Goal: Information Seeking & Learning: Learn about a topic

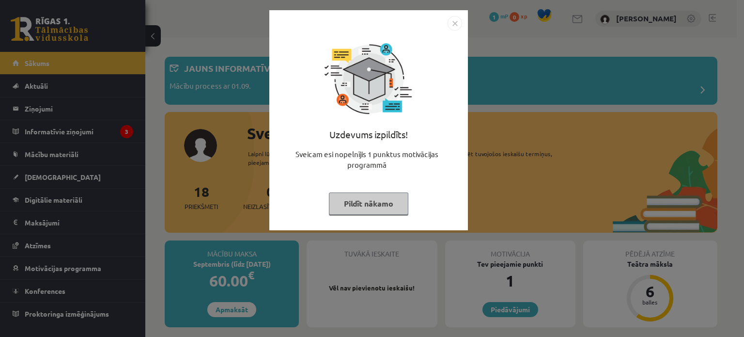
click at [454, 22] on img "Close" at bounding box center [455, 23] width 15 height 15
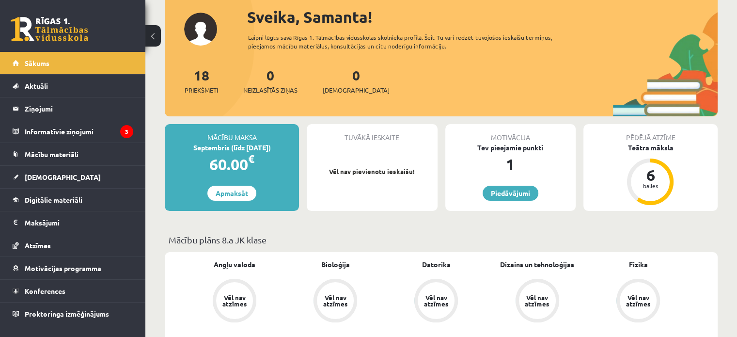
scroll to position [105, 0]
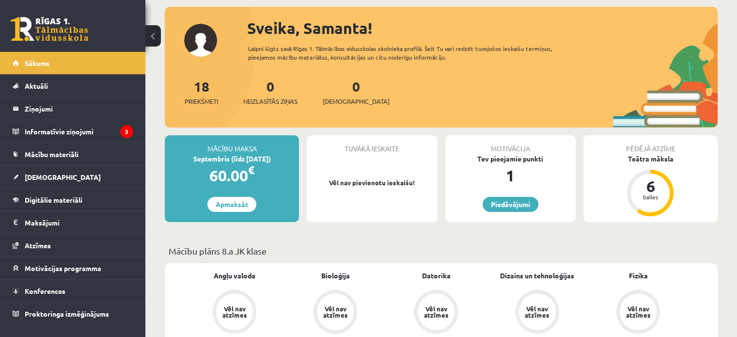
click at [506, 91] on div "18 Priekšmeti 0 Neizlasītās ziņas 0 Ieskaites" at bounding box center [441, 102] width 553 height 52
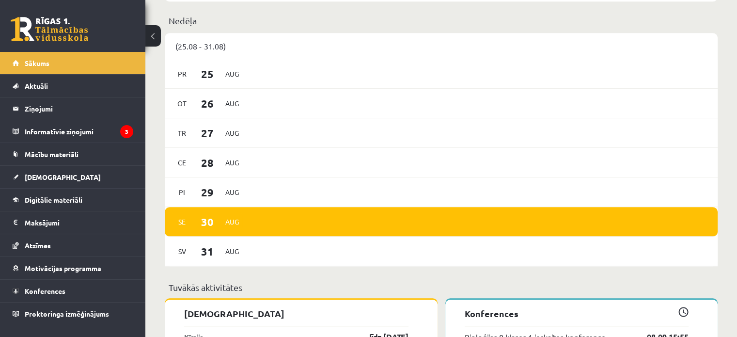
scroll to position [735, 0]
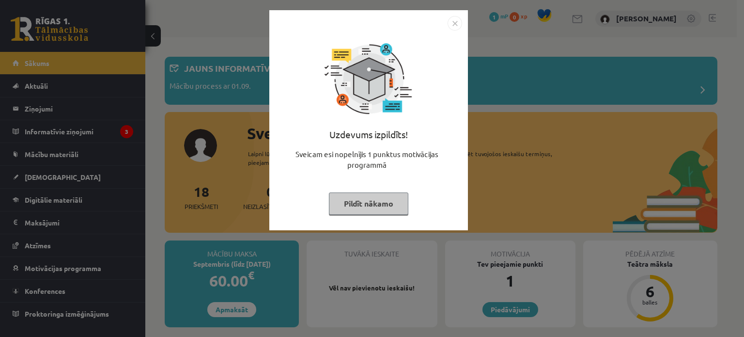
scroll to position [735, 0]
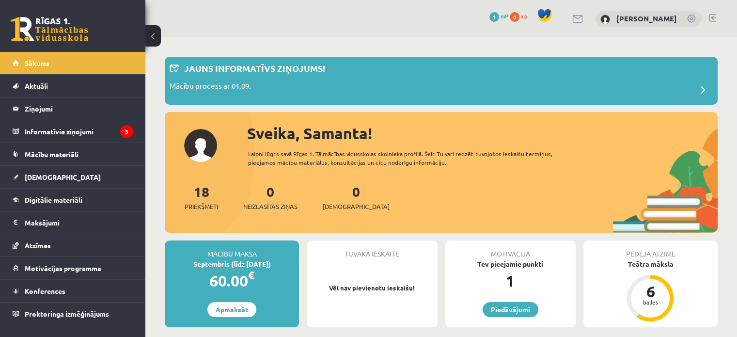
click at [713, 19] on link at bounding box center [712, 18] width 7 height 8
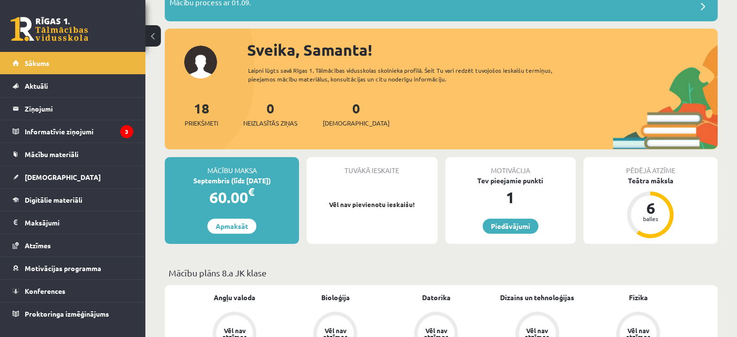
scroll to position [87, 0]
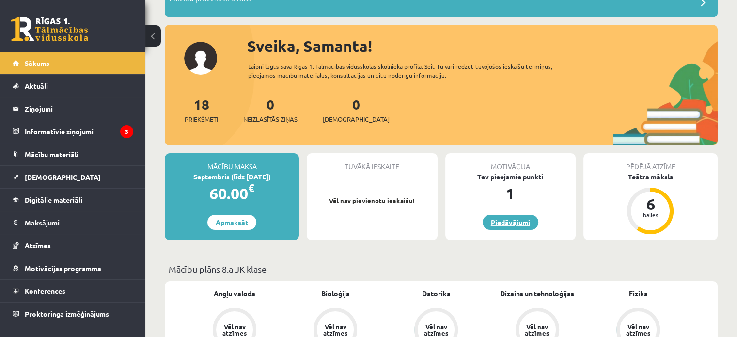
click at [523, 216] on link "Piedāvājumi" at bounding box center [511, 222] width 56 height 15
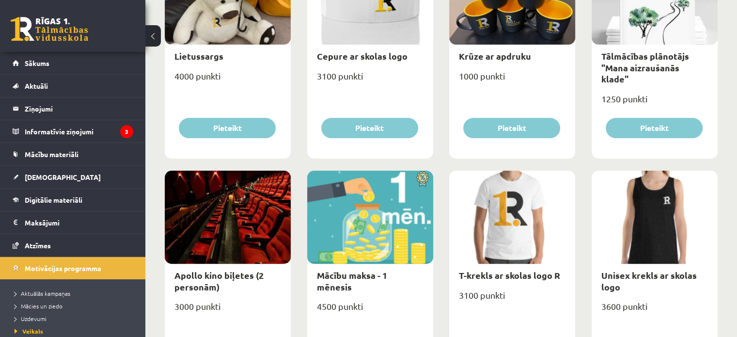
scroll to position [217, 0]
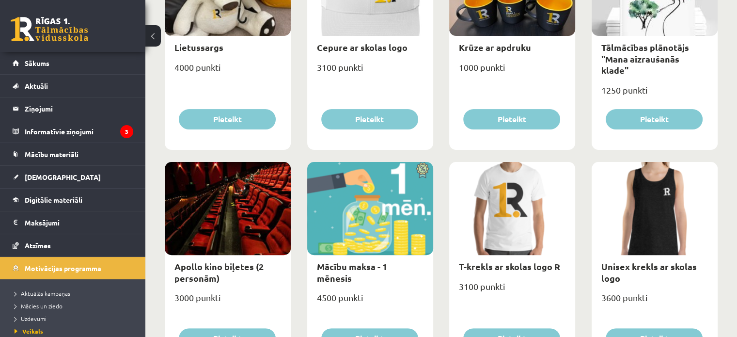
click at [643, 166] on div at bounding box center [655, 208] width 126 height 93
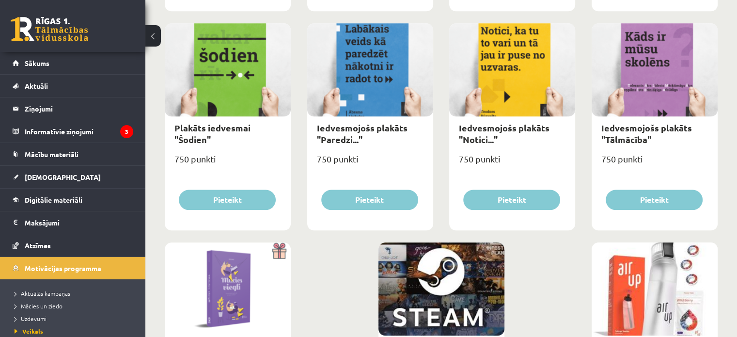
scroll to position [1021, 0]
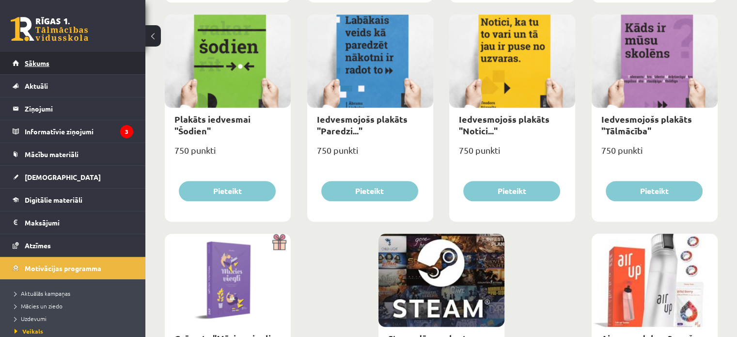
click at [85, 67] on link "Sākums" at bounding box center [73, 63] width 121 height 22
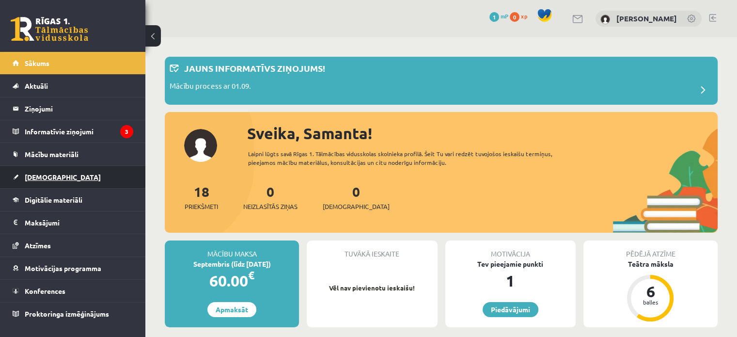
click at [108, 176] on link "[DEMOGRAPHIC_DATA]" at bounding box center [73, 177] width 121 height 22
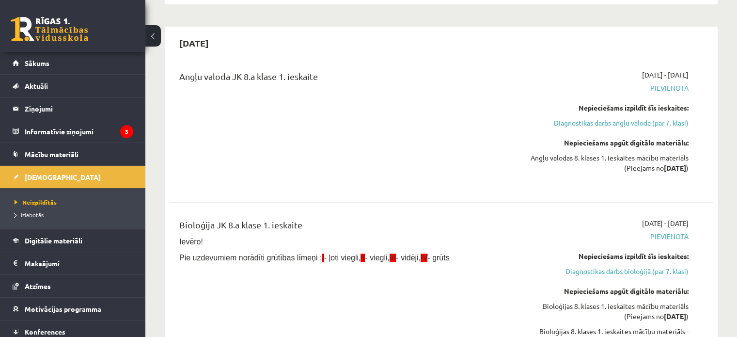
scroll to position [276, 0]
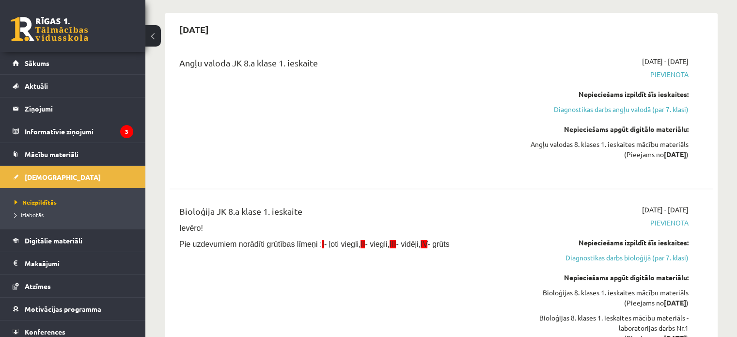
click at [542, 79] on div "2025-09-01 - 2025-09-15 Pievienota Nepieciešams izpildīt šīs ieskaites: Diagnos…" at bounding box center [608, 114] width 174 height 117
click at [112, 67] on link "Sākums" at bounding box center [73, 63] width 121 height 22
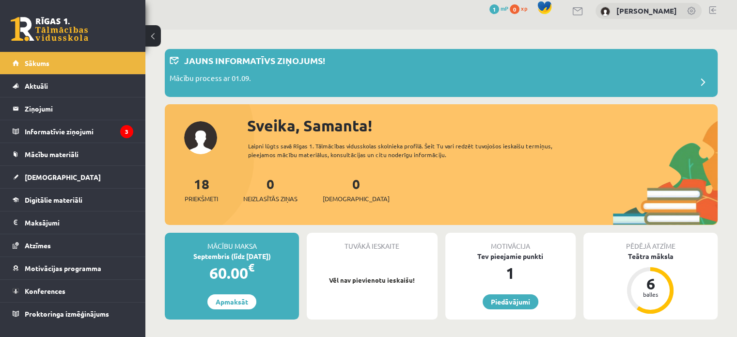
scroll to position [12, 0]
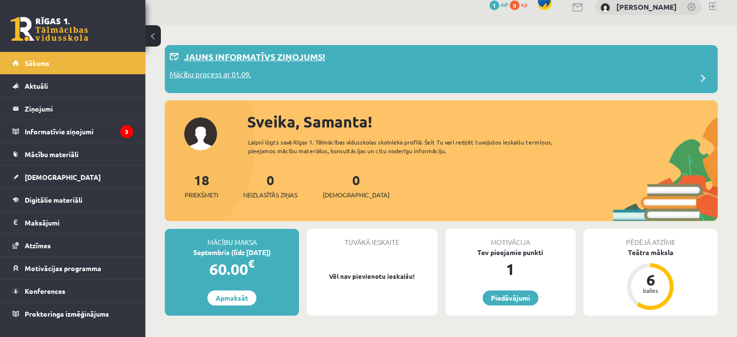
click at [678, 80] on div "Mācību process ar 01.09." at bounding box center [441, 78] width 543 height 19
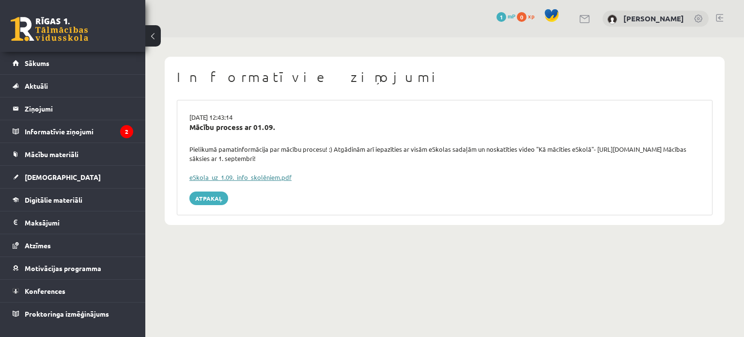
click at [274, 177] on link "eSkola_uz_1.09._info_skolēniem.pdf" at bounding box center [240, 177] width 102 height 8
click at [54, 69] on link "Sākums" at bounding box center [73, 63] width 121 height 22
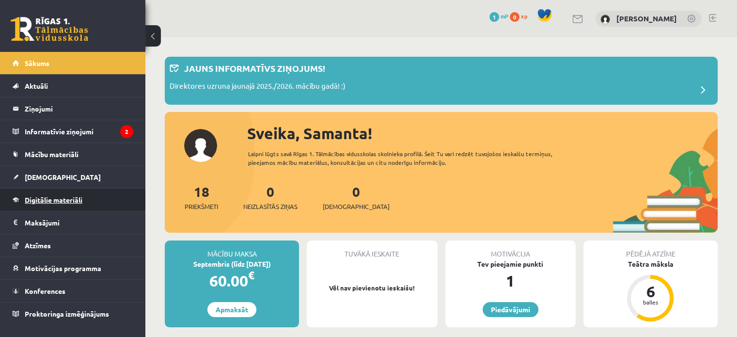
click at [62, 208] on link "Digitālie materiāli" at bounding box center [73, 199] width 121 height 22
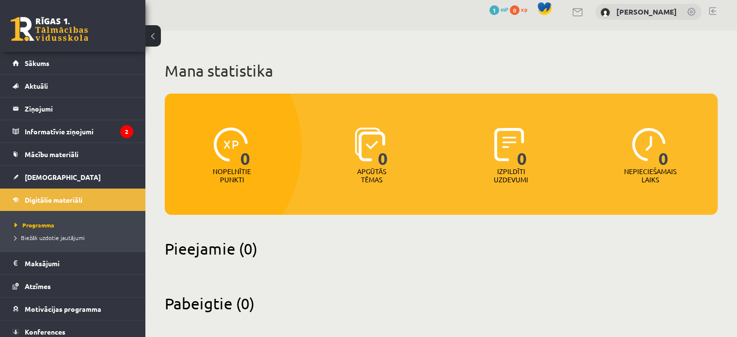
scroll to position [14, 0]
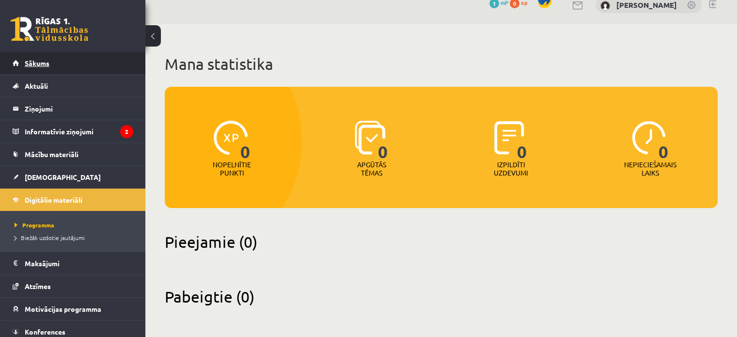
click at [97, 63] on link "Sākums" at bounding box center [73, 63] width 121 height 22
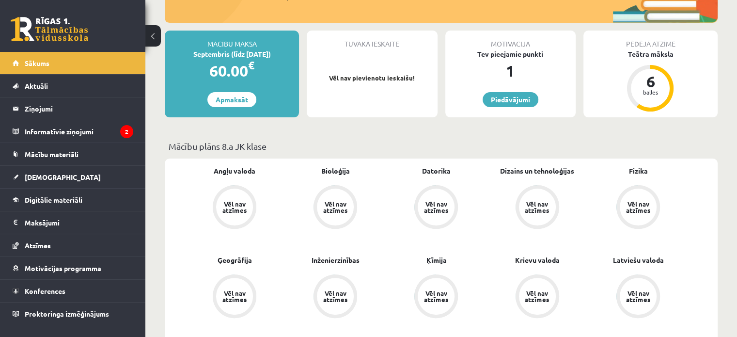
scroll to position [214, 0]
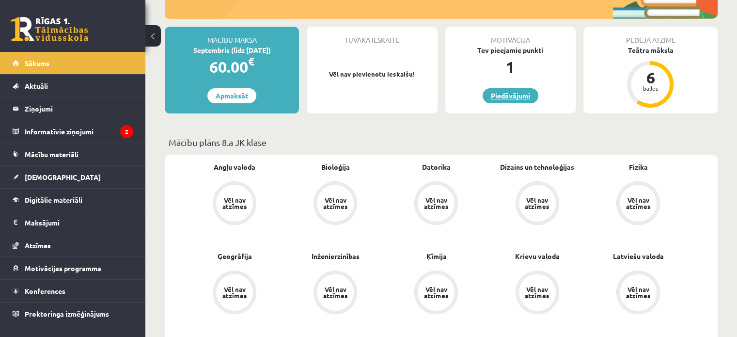
click at [525, 93] on link "Piedāvājumi" at bounding box center [511, 95] width 56 height 15
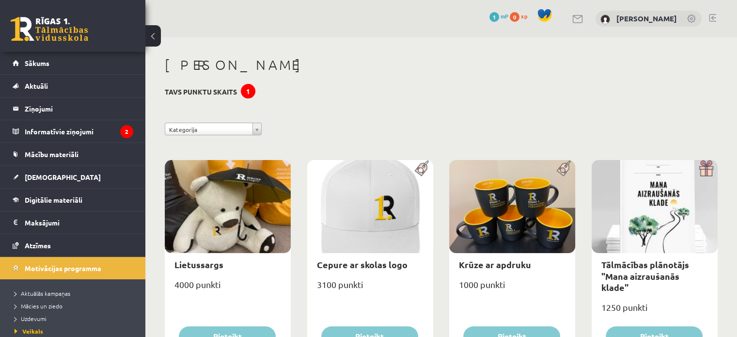
click at [155, 31] on button at bounding box center [153, 35] width 16 height 21
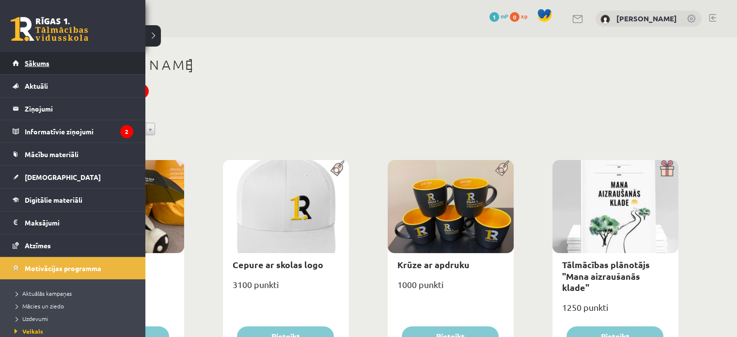
click at [22, 61] on link "Sākums" at bounding box center [73, 63] width 121 height 22
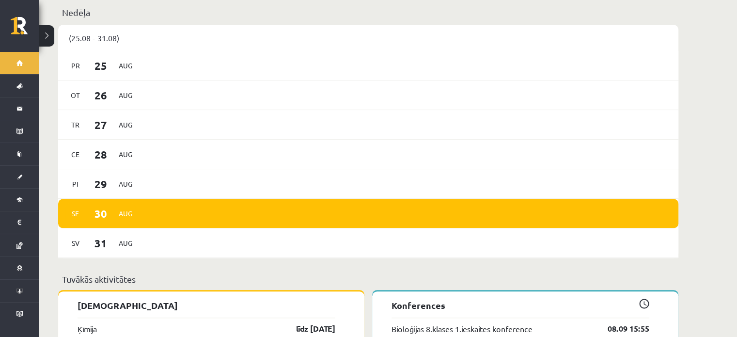
scroll to position [771, 0]
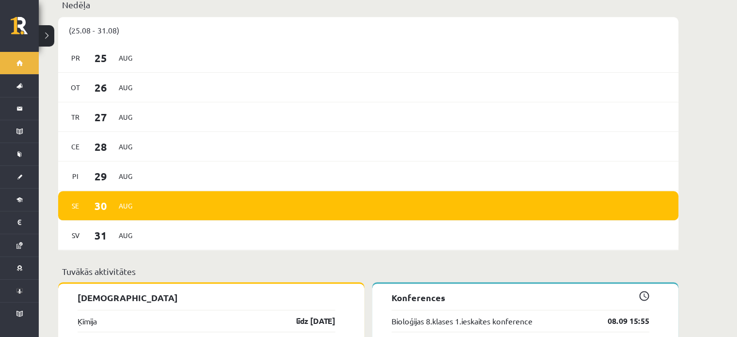
click at [297, 19] on div "(25.08 - 31.08)" at bounding box center [368, 30] width 620 height 26
click at [137, 226] on div "[DATE]" at bounding box center [368, 235] width 620 height 30
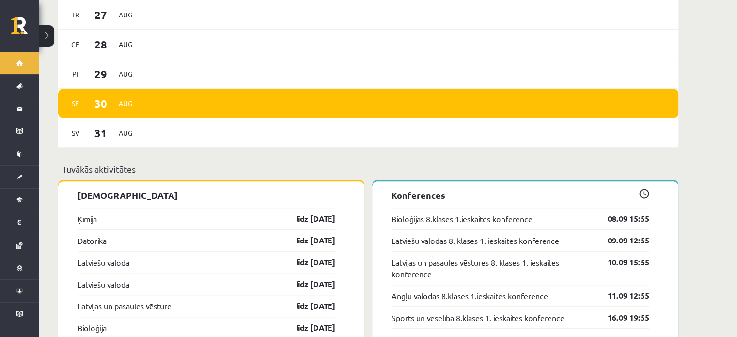
scroll to position [884, 0]
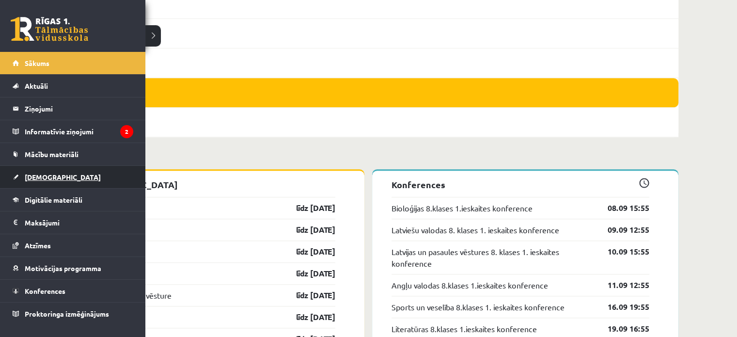
click at [51, 169] on link "[DEMOGRAPHIC_DATA]" at bounding box center [73, 177] width 121 height 22
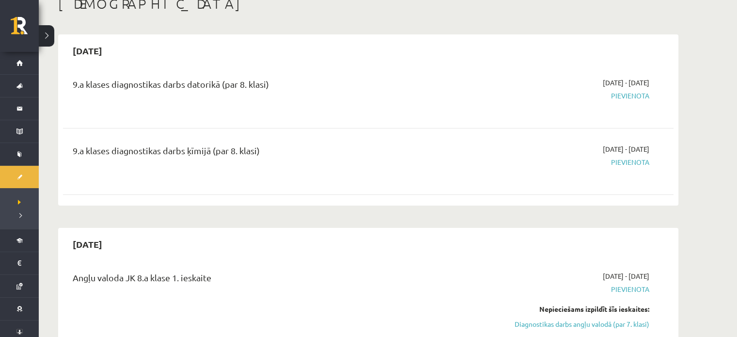
scroll to position [37, 0]
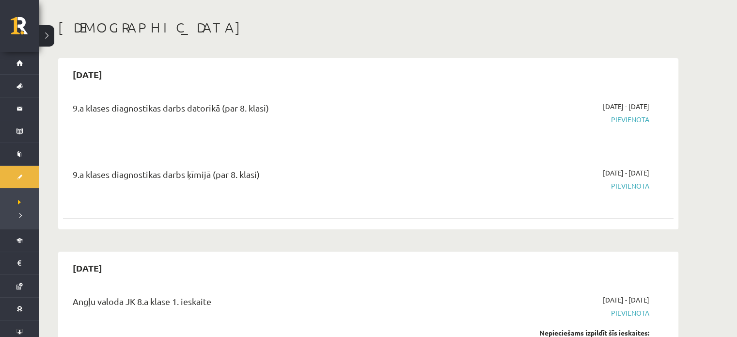
click at [77, 168] on div "9.a klases diagnostikas darbs ķīmijā (par 8. klasi)" at bounding box center [262, 177] width 379 height 18
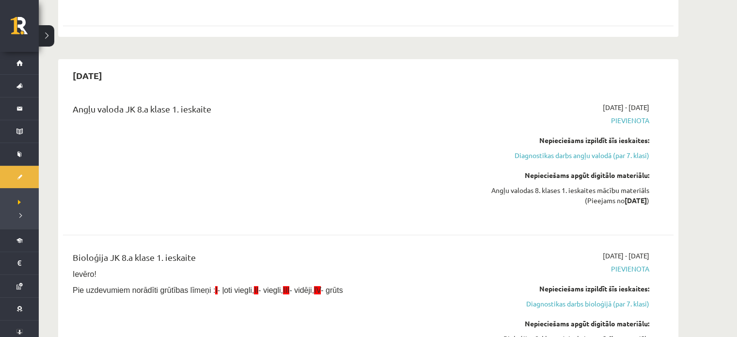
scroll to position [243, 0]
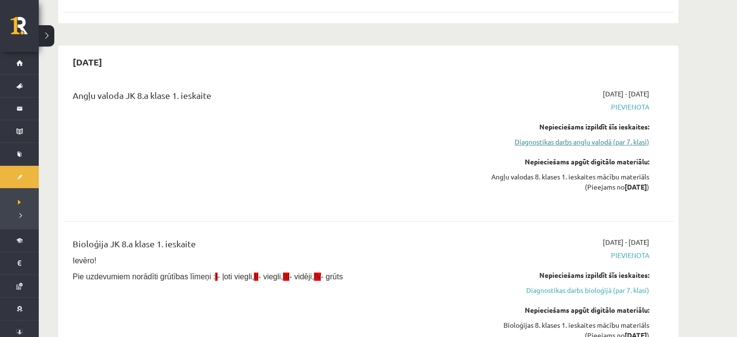
click at [607, 141] on link "Diagnostikas darbs angļu valodā (par 7. klasi)" at bounding box center [558, 142] width 183 height 10
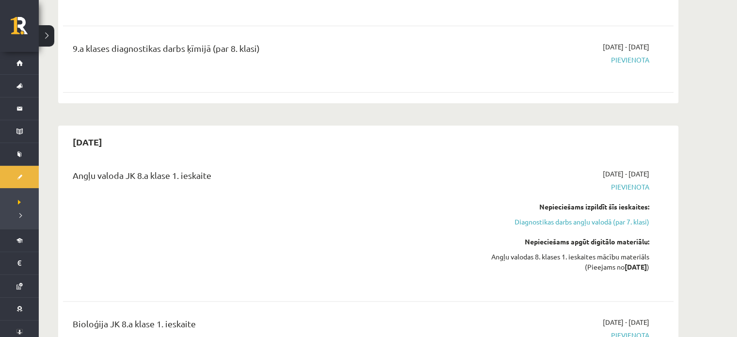
scroll to position [176, 0]
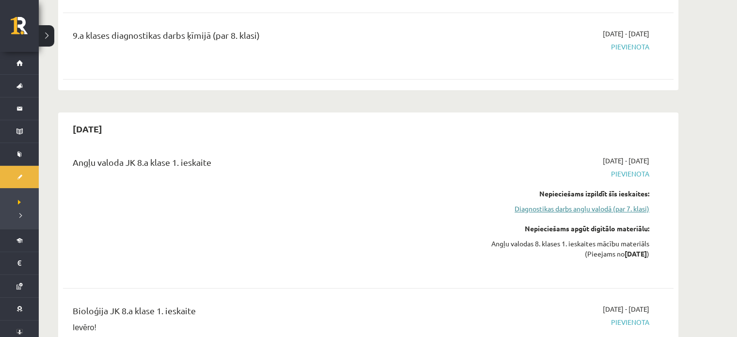
click at [577, 206] on link "Diagnostikas darbs angļu valodā (par 7. klasi)" at bounding box center [558, 208] width 183 height 10
